Goal: Information Seeking & Learning: Learn about a topic

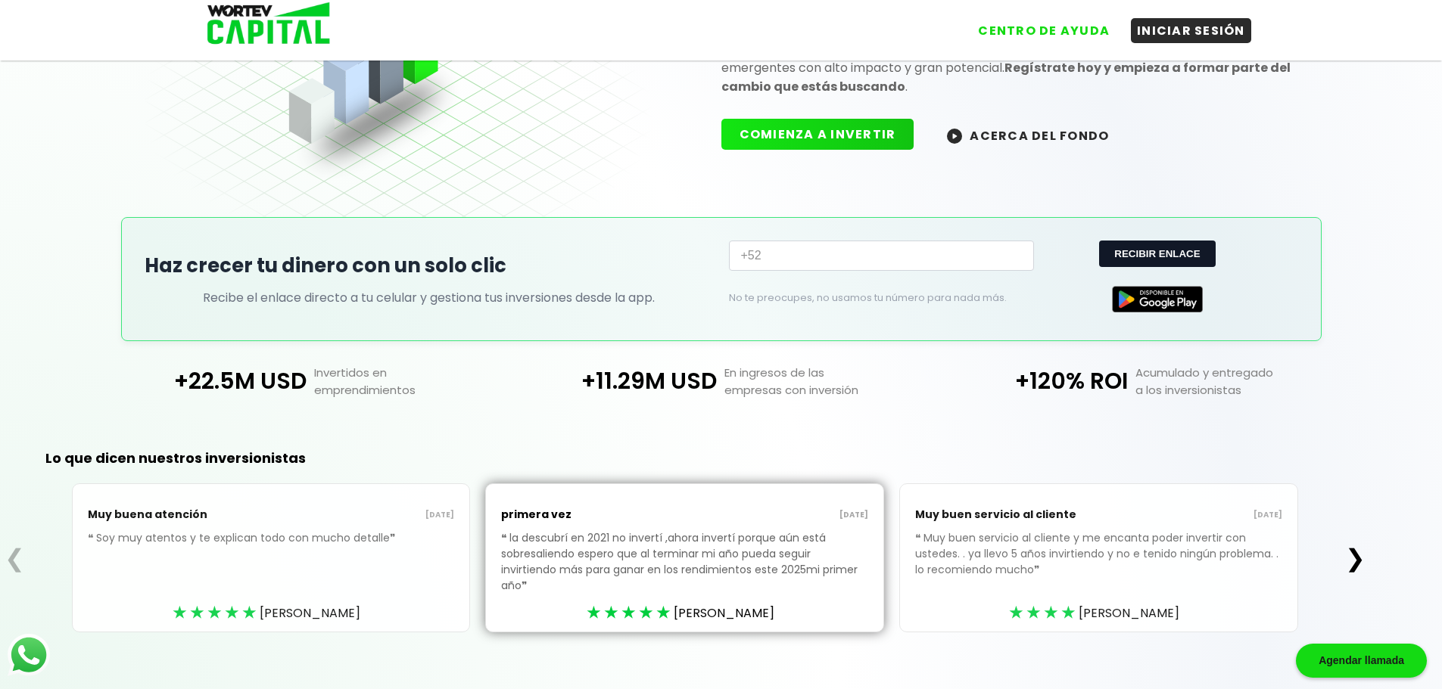
scroll to position [164, 0]
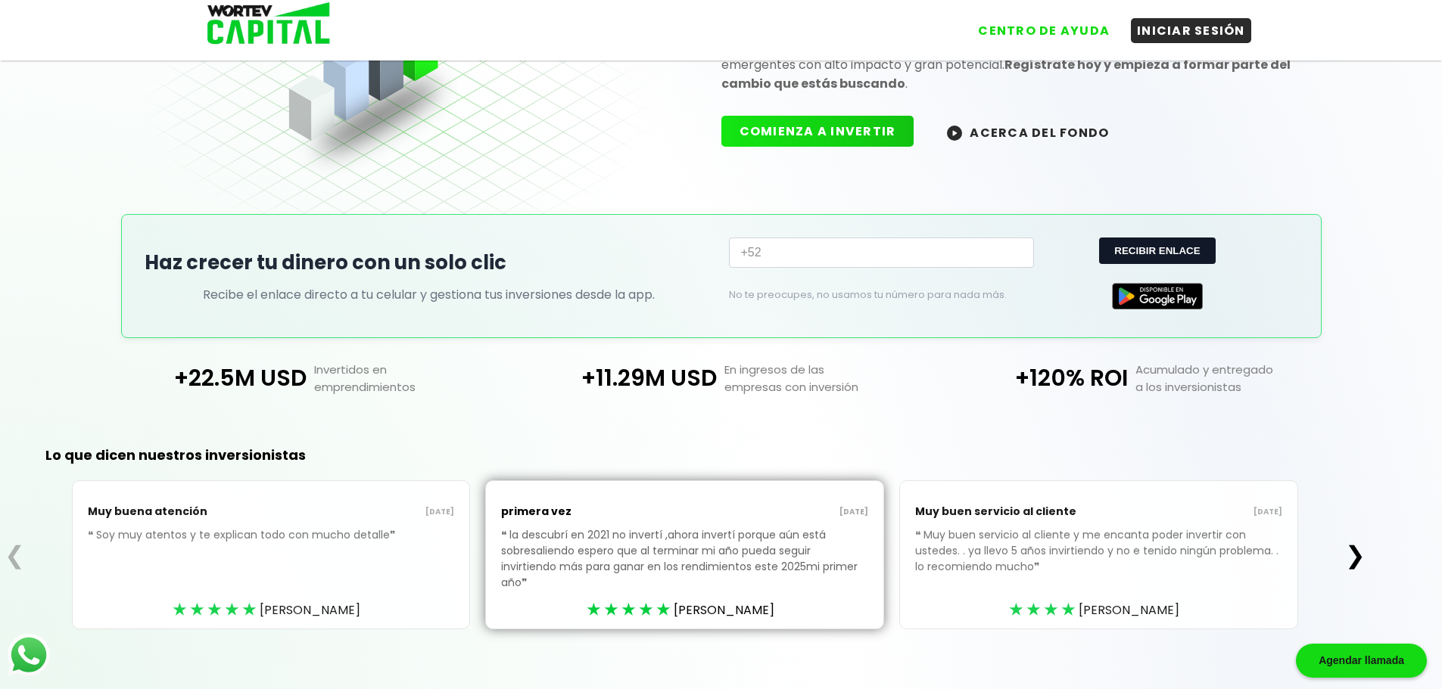
click at [1362, 555] on button "❯" at bounding box center [1355, 555] width 30 height 30
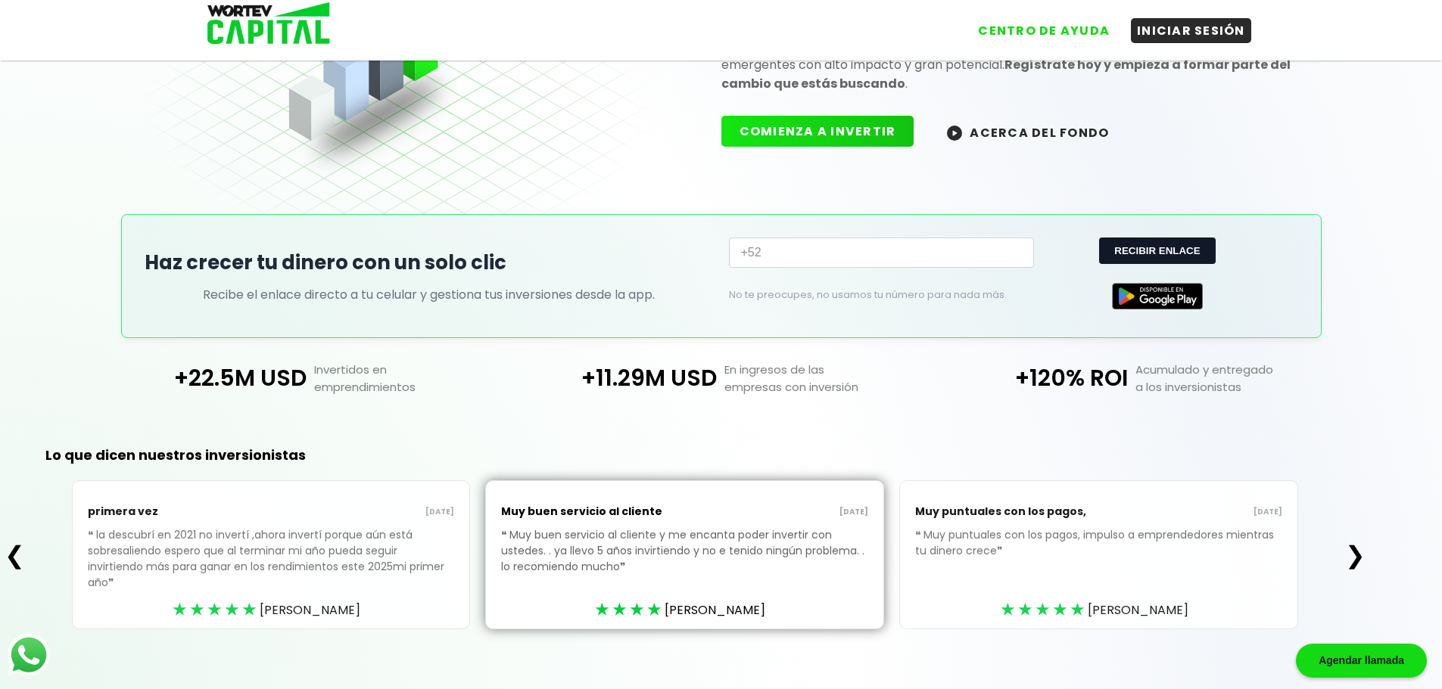
click at [1362, 555] on button "❯" at bounding box center [1355, 555] width 30 height 30
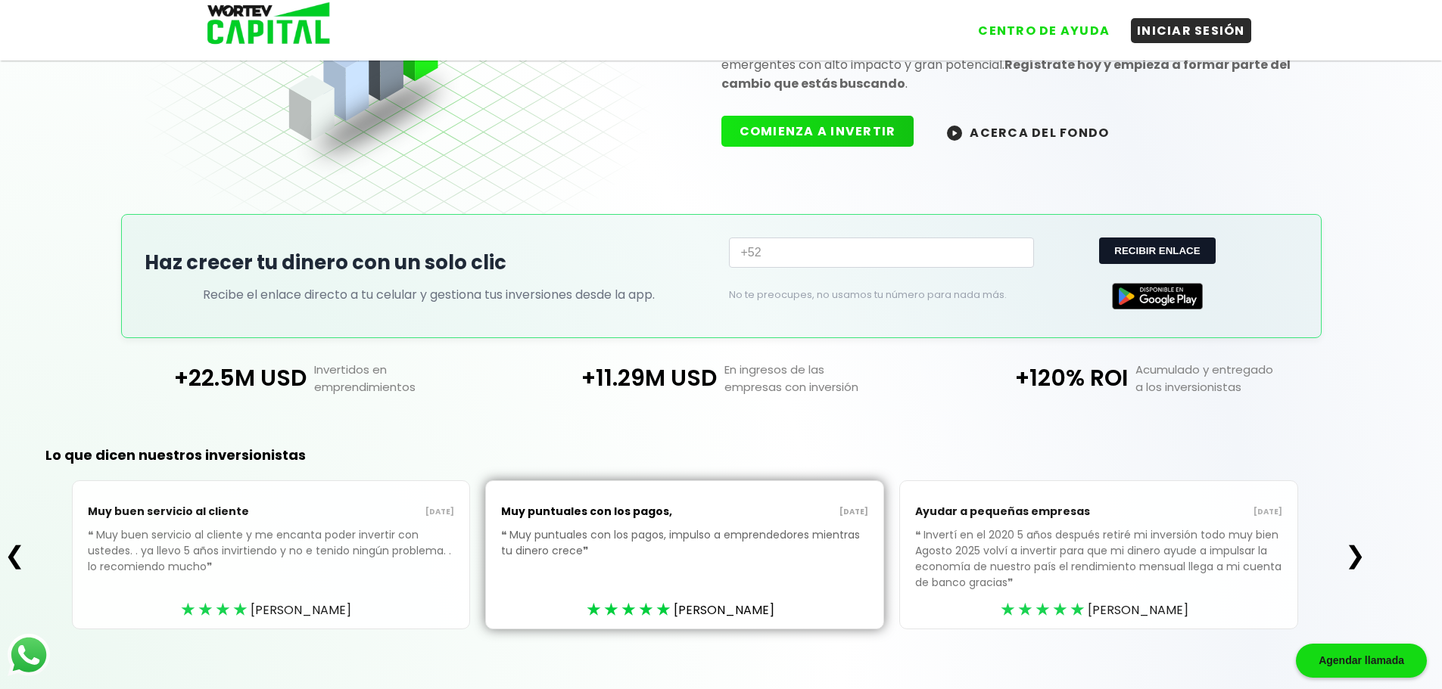
click at [1362, 555] on button "❯" at bounding box center [1355, 555] width 30 height 30
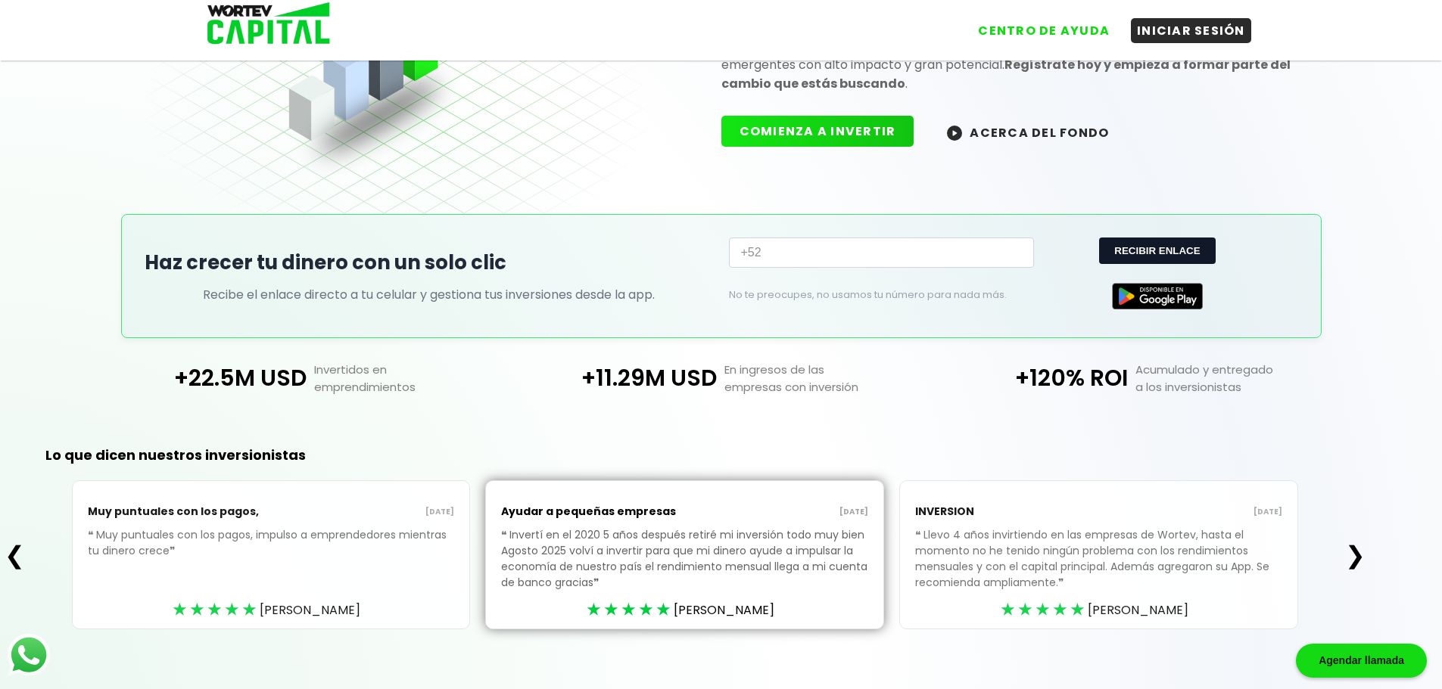
click at [1362, 555] on button "❯" at bounding box center [1355, 555] width 30 height 30
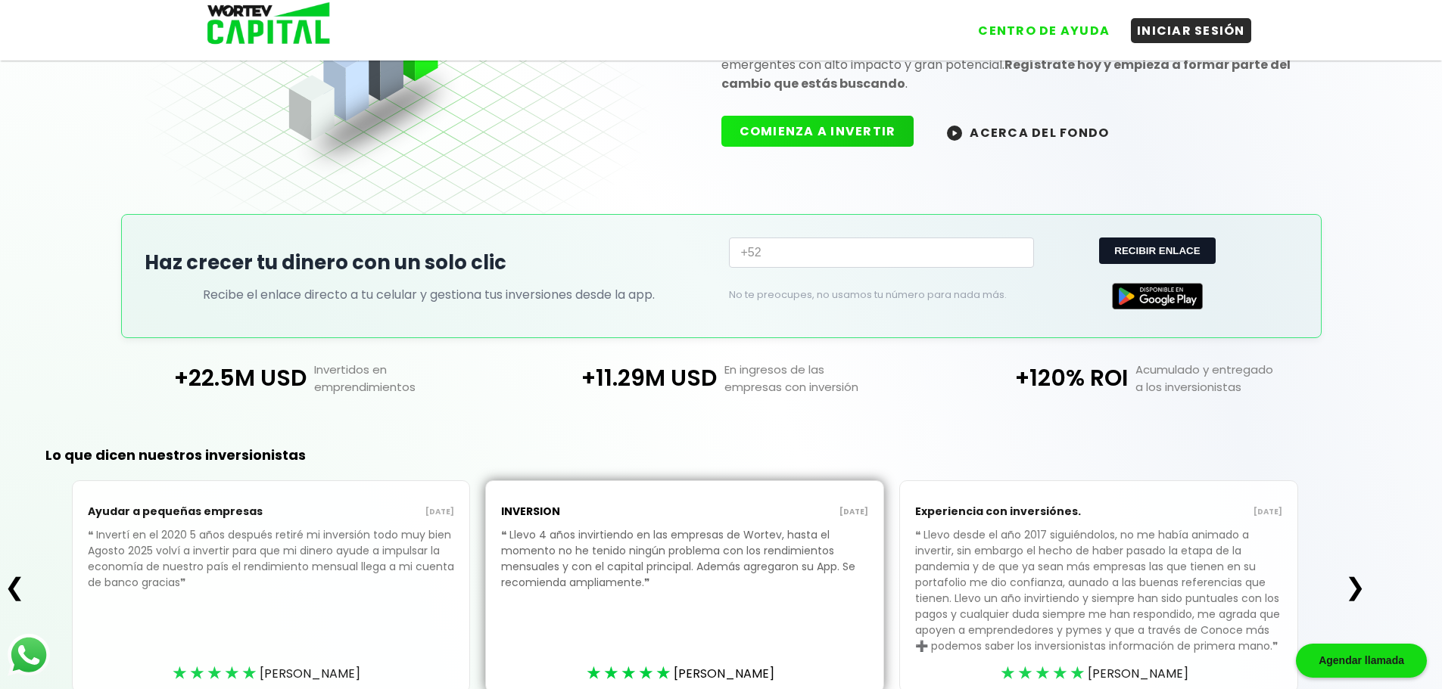
click at [1360, 592] on button "❯" at bounding box center [1355, 587] width 30 height 30
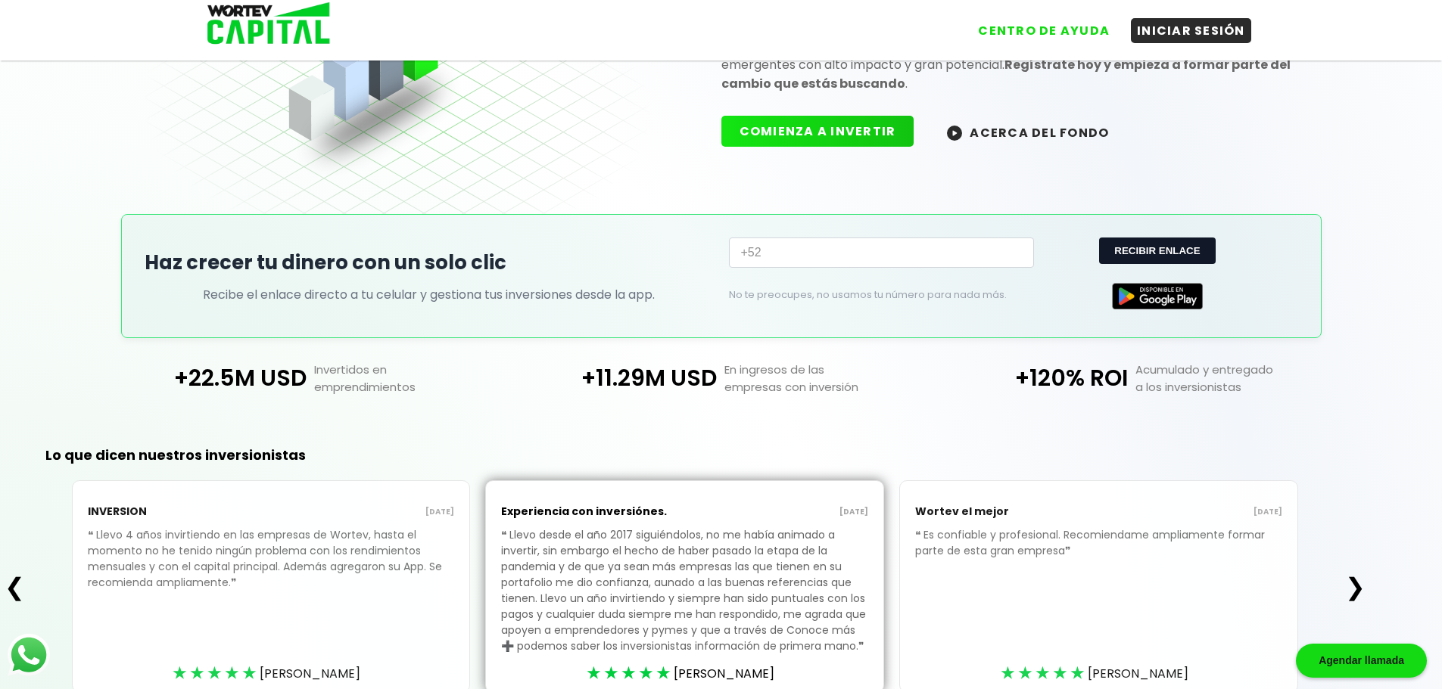
click at [1355, 589] on button "❯" at bounding box center [1355, 587] width 30 height 30
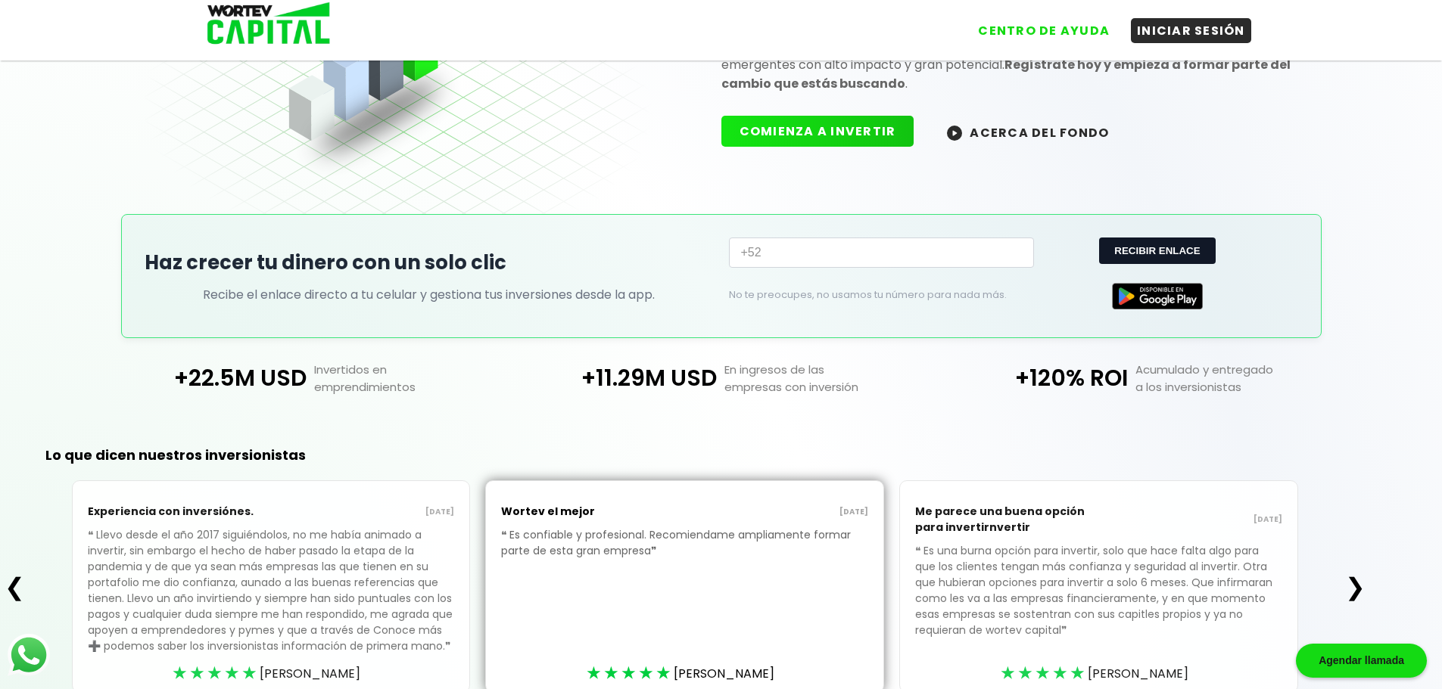
click at [1355, 589] on button "❯" at bounding box center [1355, 587] width 30 height 30
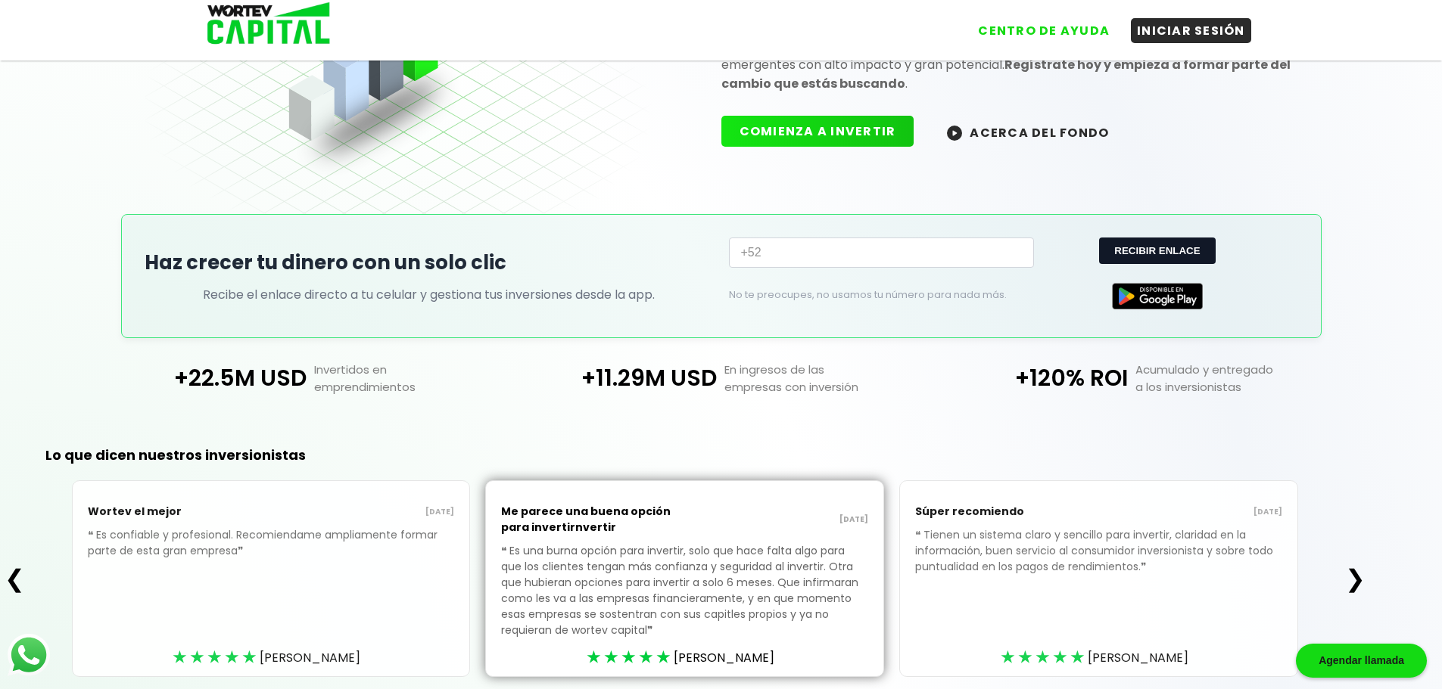
click at [1062, 133] on button "ACERCA DEL FONDO" at bounding box center [1028, 132] width 198 height 33
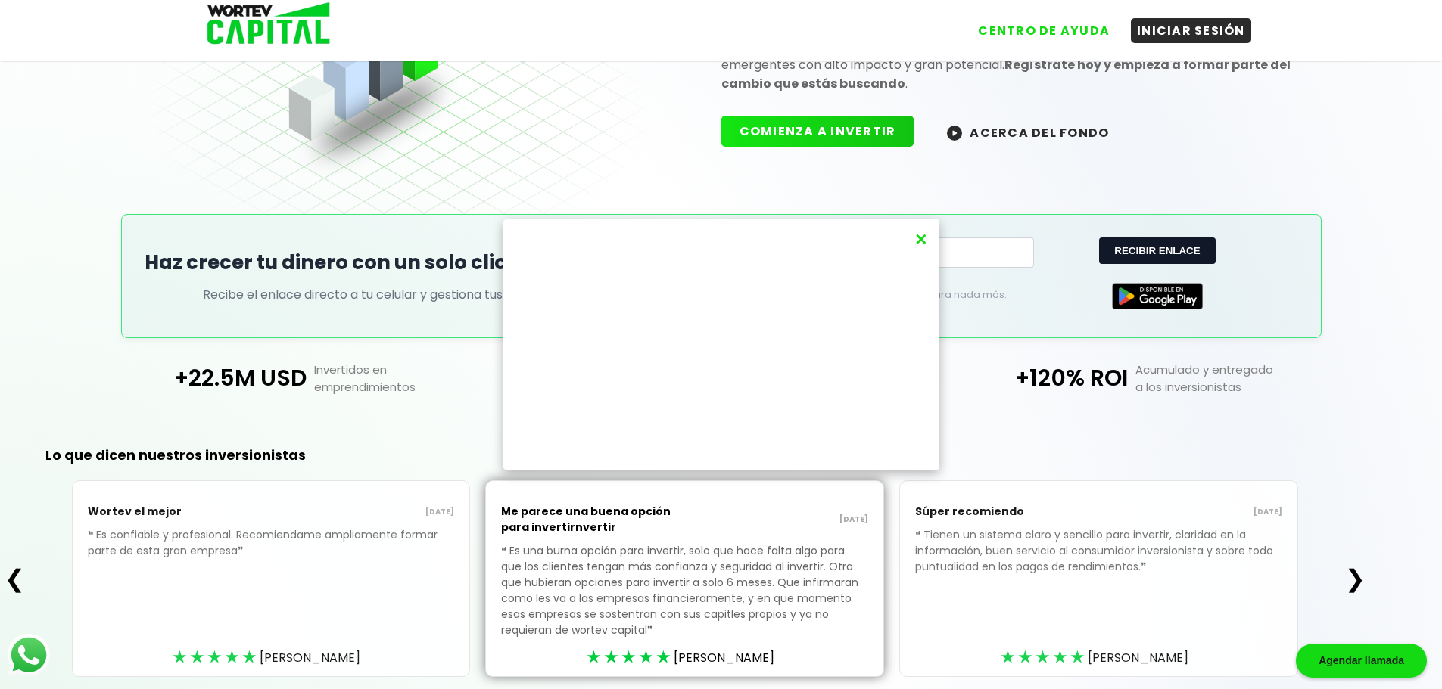
click at [926, 241] on button "×" at bounding box center [920, 239] width 20 height 25
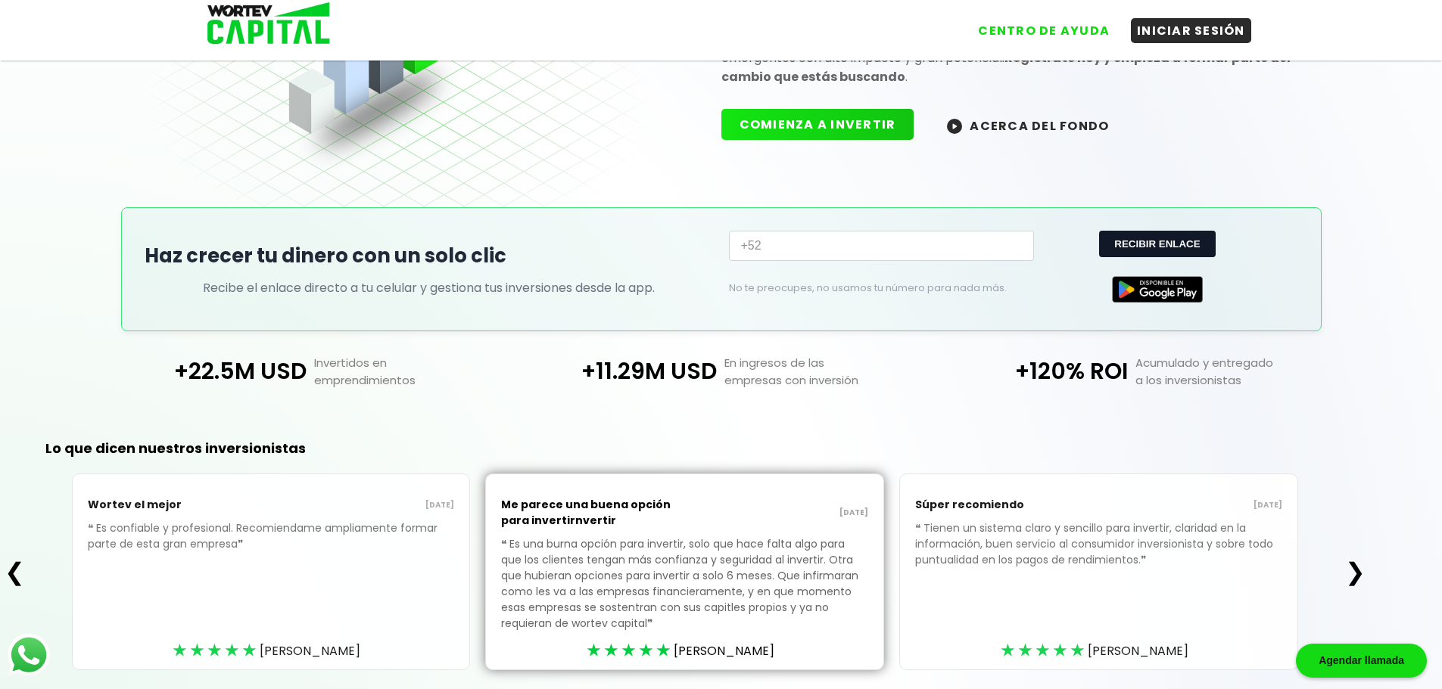
scroll to position [228, 0]
